Goal: Transaction & Acquisition: Download file/media

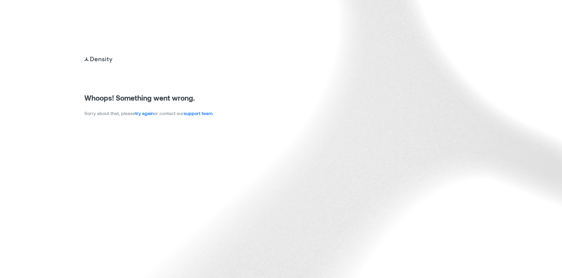
click at [146, 111] on link "try again" at bounding box center [144, 113] width 19 height 6
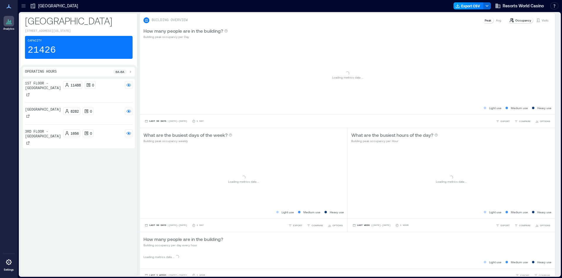
click at [461, 4] on button "Export CSV" at bounding box center [469, 5] width 30 height 7
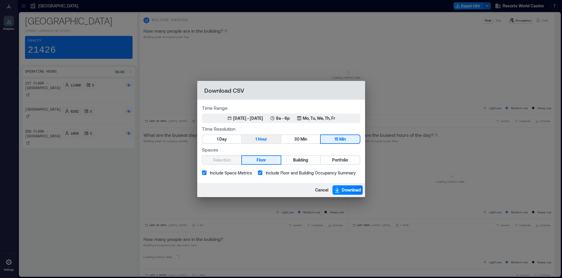
click at [265, 141] on span "Hour" at bounding box center [262, 139] width 9 height 7
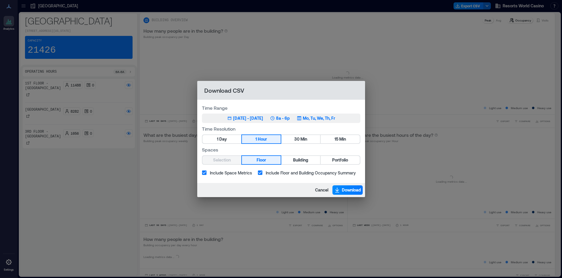
click at [330, 116] on p "Mo, Tu, We, Th, Fr" at bounding box center [319, 118] width 32 height 6
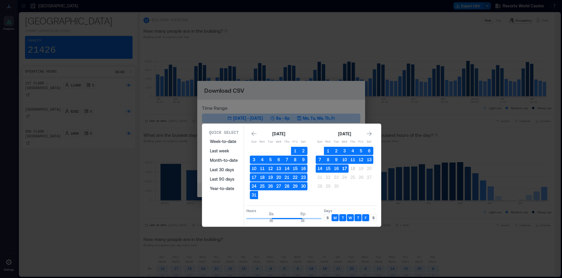
click at [345, 167] on button "17" at bounding box center [344, 168] width 8 height 8
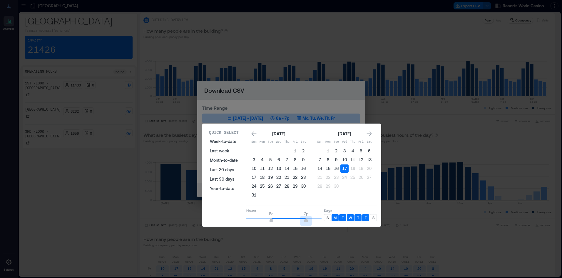
type input "**"
drag, startPoint x: 305, startPoint y: 219, endPoint x: 333, endPoint y: 217, distance: 28.6
click at [333, 217] on div "Hours 8a 12a Days S M T W T F S" at bounding box center [311, 214] width 131 height 17
type input "*"
drag, startPoint x: 269, startPoint y: 219, endPoint x: 177, endPoint y: 216, distance: 92.7
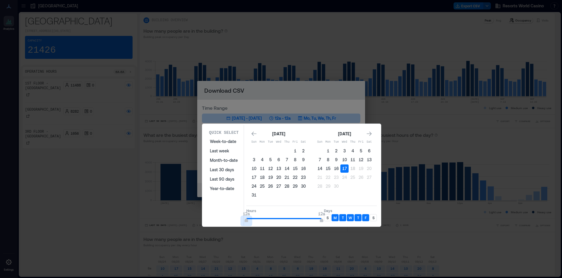
click at [0, 278] on div "Quick Select Week-to-date Last week Month-to-date Last 30 days Last 90 days Yea…" at bounding box center [0, 278] width 0 height 0
click at [373, 218] on p "S" at bounding box center [374, 217] width 2 height 5
click at [327, 218] on p "S" at bounding box center [328, 217] width 2 height 5
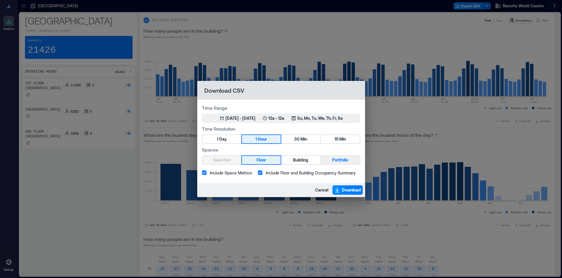
click at [334, 158] on span "Portfolio" at bounding box center [340, 159] width 16 height 7
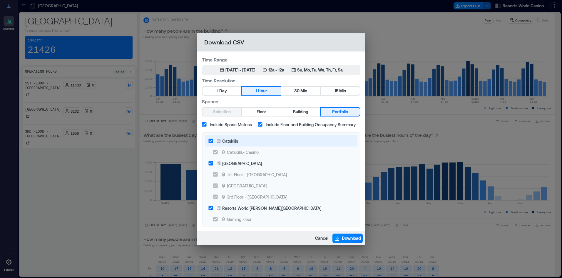
click at [266, 143] on label "Catskills" at bounding box center [277, 140] width 144 height 11
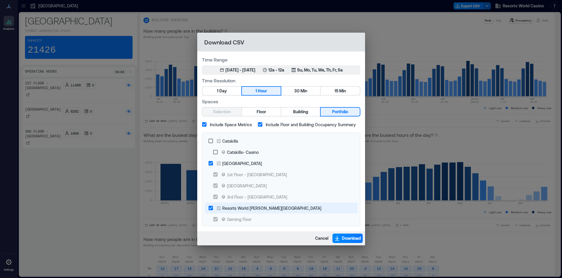
click at [231, 211] on label "Resorts World [PERSON_NAME][GEOGRAPHIC_DATA]" at bounding box center [277, 207] width 144 height 11
click at [352, 239] on span "Download" at bounding box center [351, 238] width 19 height 6
